Goal: Check status: Check status

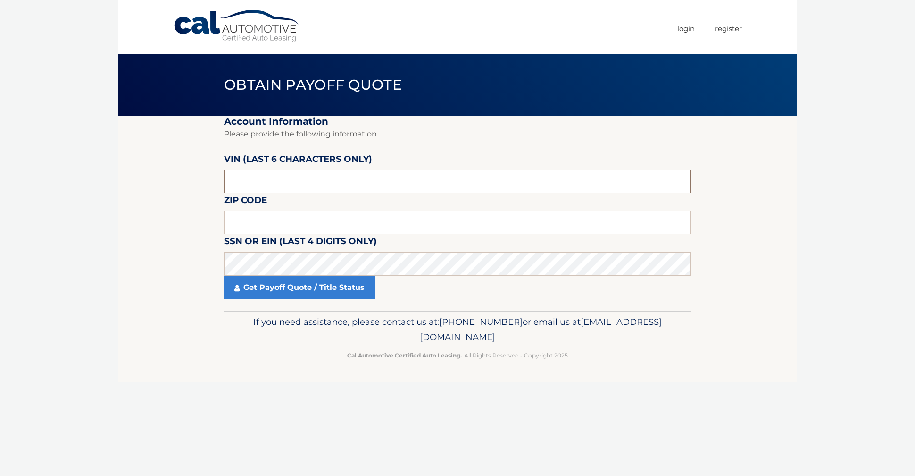
click at [295, 174] on input "text" at bounding box center [457, 181] width 467 height 24
type input "649280"
click at [280, 218] on input "text" at bounding box center [457, 222] width 467 height 24
type input "11756"
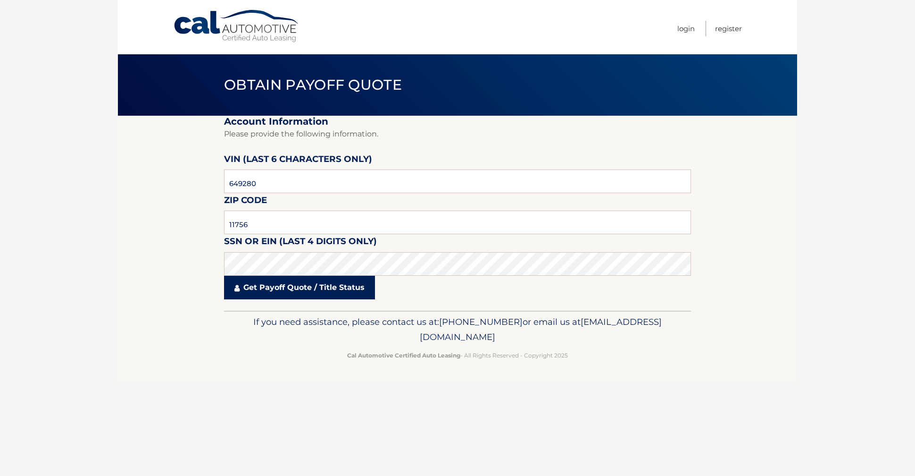
click at [323, 282] on link "Get Payoff Quote / Title Status" at bounding box center [299, 288] width 151 height 24
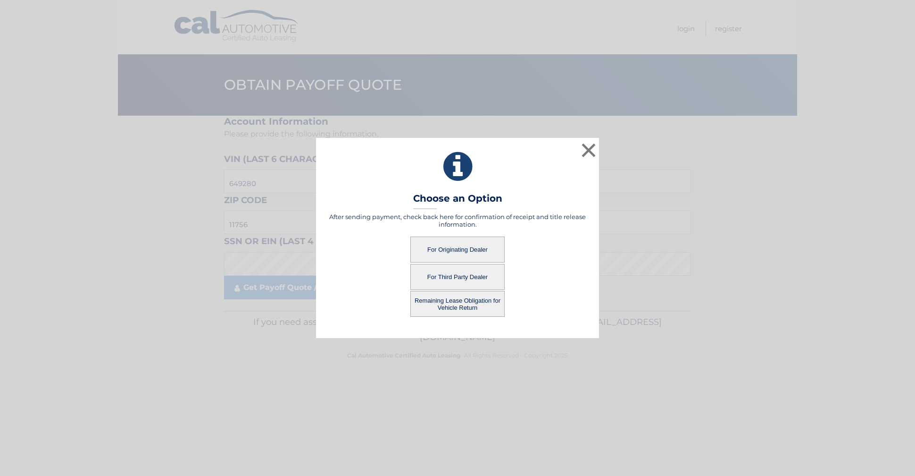
click at [453, 249] on button "For Originating Dealer" at bounding box center [458, 249] width 94 height 26
click at [463, 250] on button "For Originating Dealer" at bounding box center [458, 249] width 94 height 26
